Goal: Task Accomplishment & Management: Manage account settings

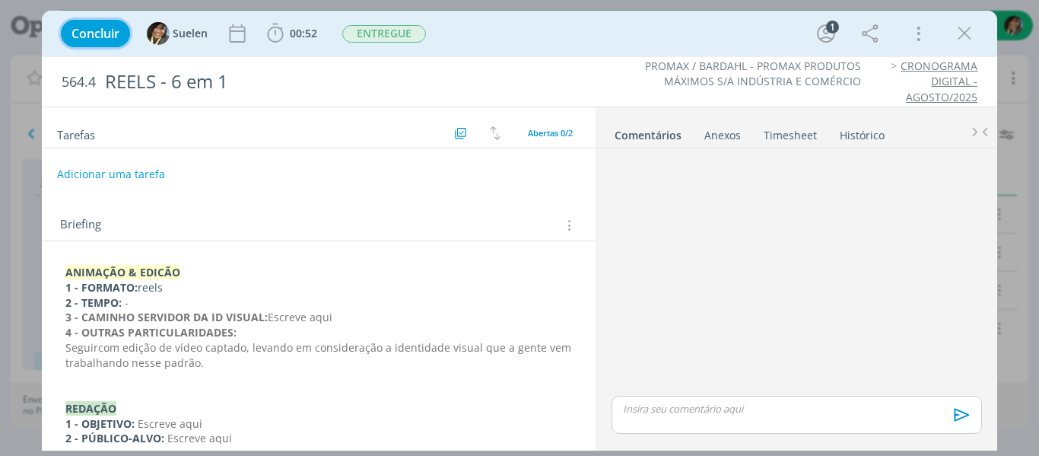
click at [103, 40] on span "Concluir" at bounding box center [95, 33] width 48 height 12
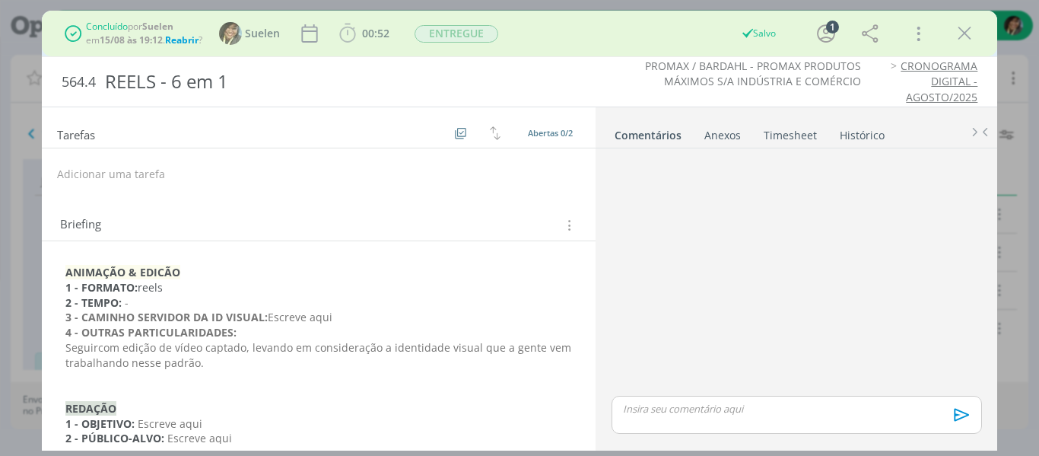
click at [981, 36] on div "Concluído por Suelen em 15/08 às 19:12 . Reabrir ? Suelen 00:52 Iniciar Apontar…" at bounding box center [519, 33] width 933 height 37
click at [965, 40] on icon "dialog" at bounding box center [964, 33] width 23 height 23
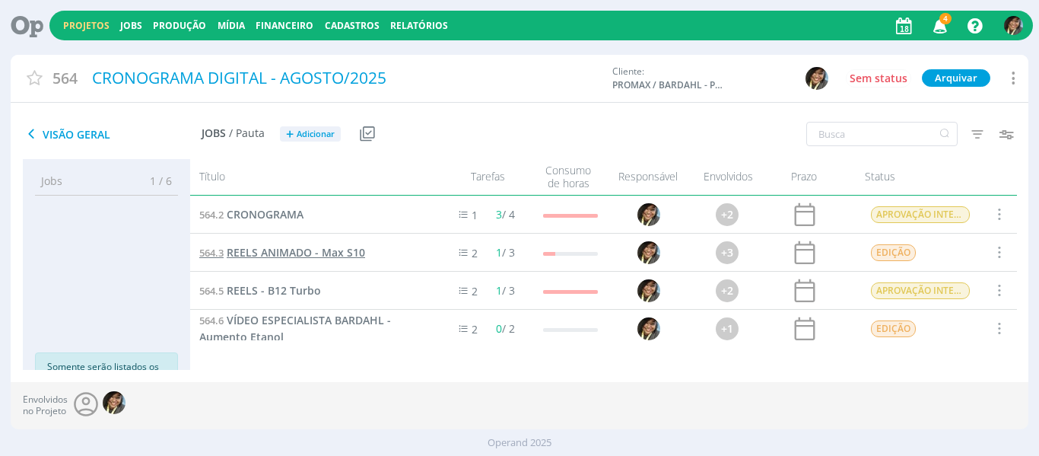
click at [344, 257] on span "REELS ANIMADO - Max S10" at bounding box center [296, 252] width 138 height 14
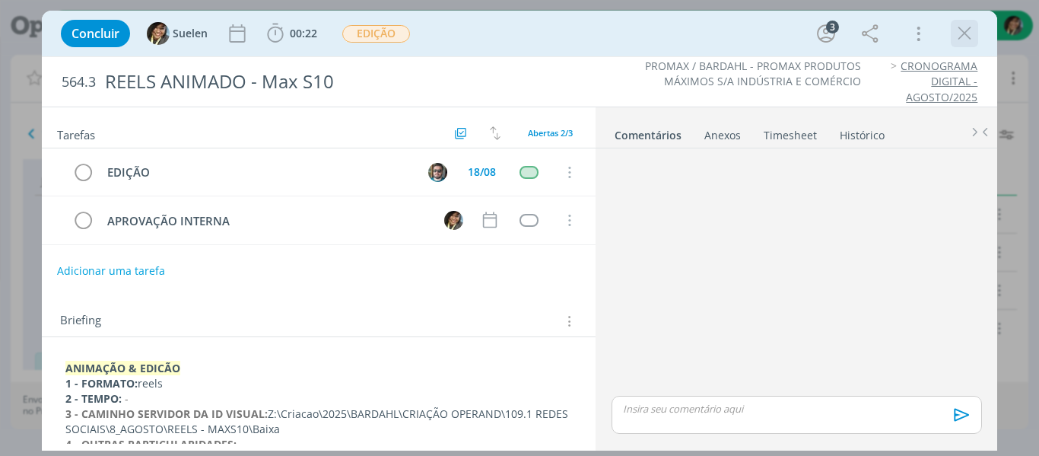
click at [962, 43] on icon "dialog" at bounding box center [964, 33] width 23 height 23
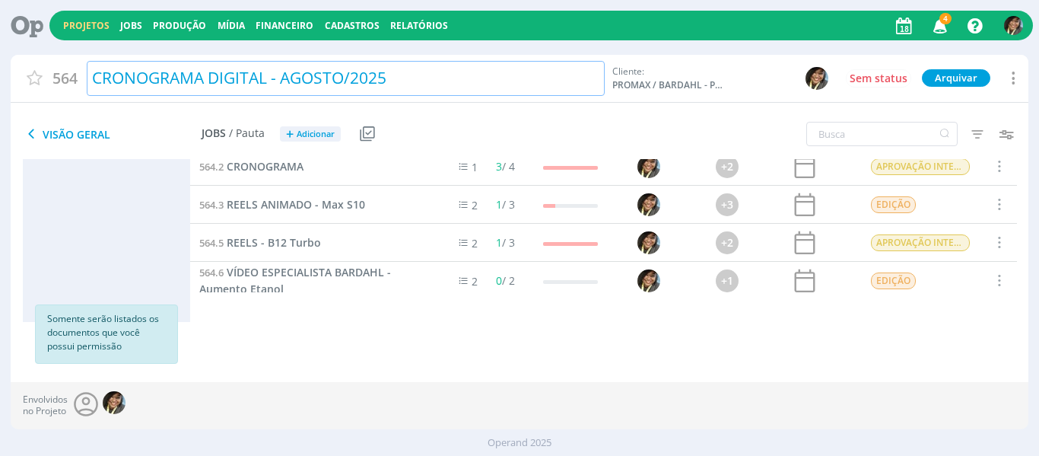
scroll to position [8, 0]
